Goal: Task Accomplishment & Management: Manage account settings

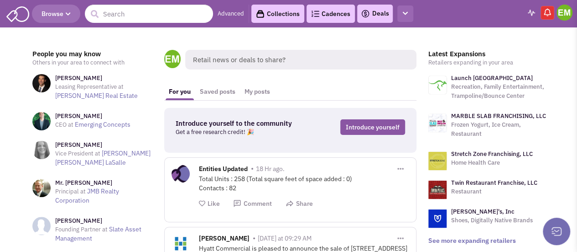
click at [414, 12] on button "button" at bounding box center [406, 13] width 16 height 17
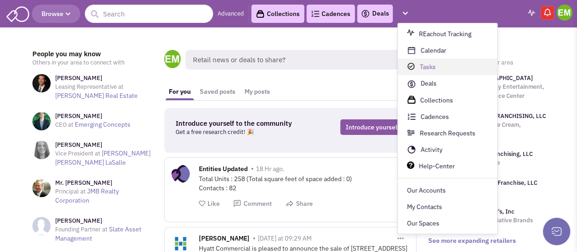
click at [474, 70] on link "Tasks" at bounding box center [448, 66] width 100 height 16
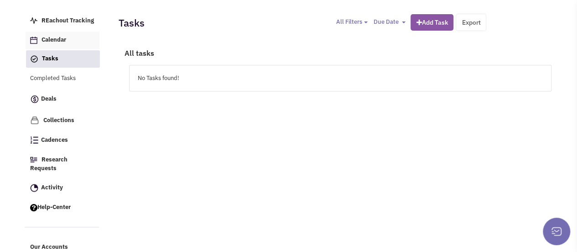
scroll to position [46, 0]
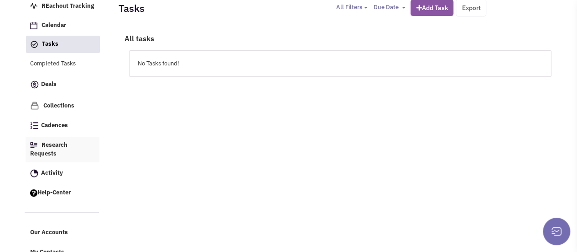
click at [72, 153] on link "Research Requests" at bounding box center [63, 149] width 74 height 26
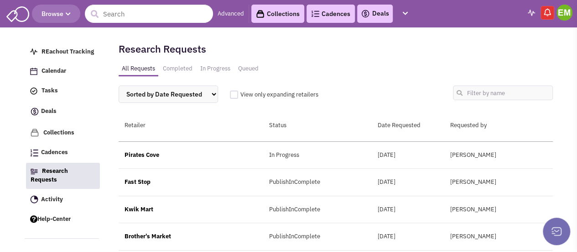
click at [158, 156] on div "Pirates Cove" at bounding box center [191, 155] width 145 height 9
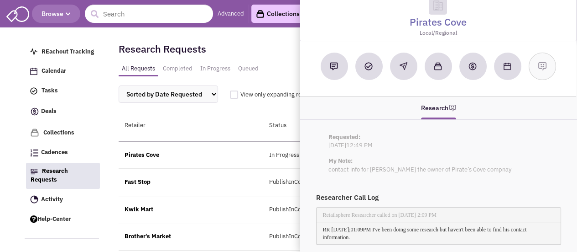
scroll to position [28, 0]
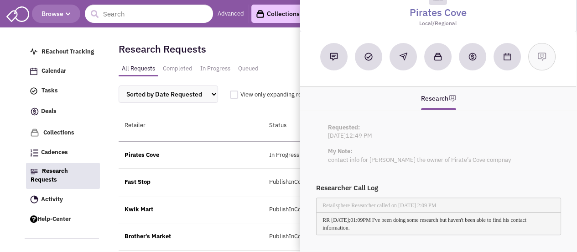
drag, startPoint x: 435, startPoint y: 220, endPoint x: 486, endPoint y: 229, distance: 51.4
click at [486, 229] on div "RR 08/14/2025;01:09PM I've been doing some research but haven't been able to fi…" at bounding box center [439, 223] width 244 height 22
click at [373, 222] on span "RR 08/14/2025;01:09PM I've been doing some research but haven't been able to fi…" at bounding box center [425, 223] width 204 height 14
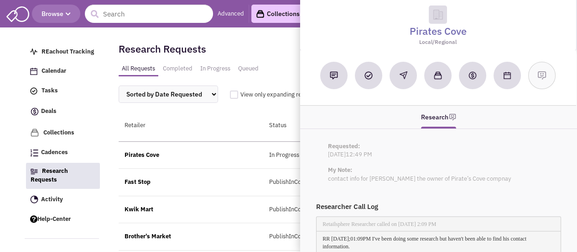
scroll to position [0, 0]
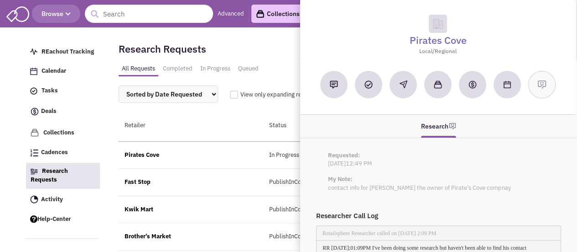
click at [253, 110] on div "Sorted by Date Requested Retailer Status View only expanding retailers" at bounding box center [336, 94] width 446 height 36
